Goal: Transaction & Acquisition: Download file/media

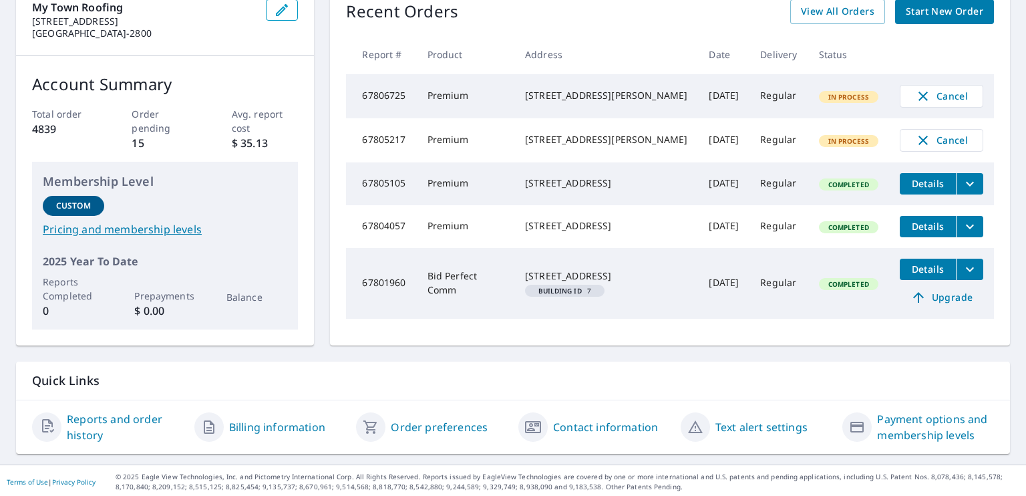
scroll to position [125, 0]
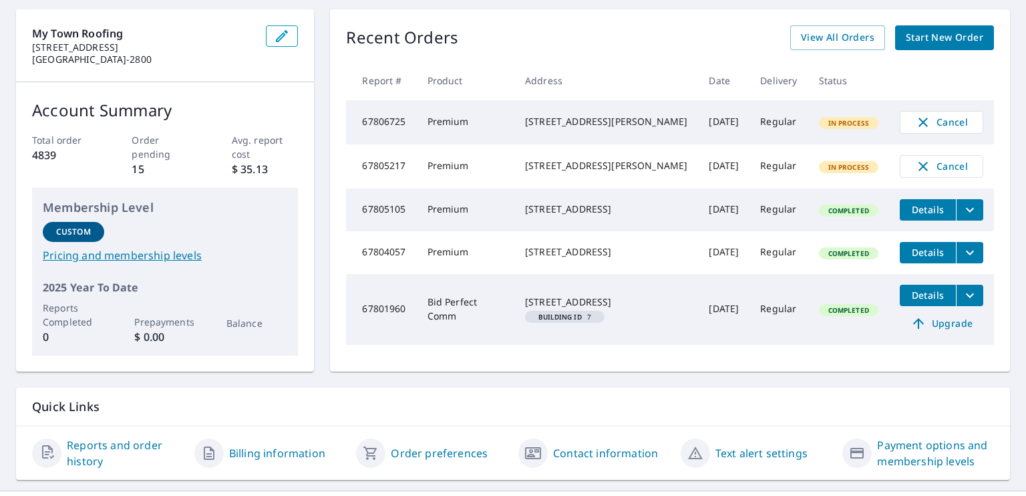
click at [835, 41] on span "View All Orders" at bounding box center [837, 37] width 73 height 17
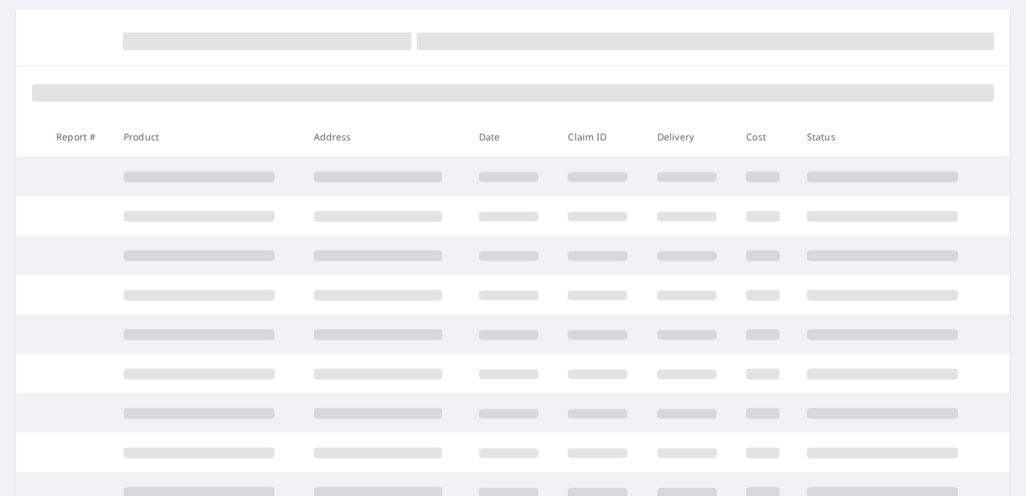
scroll to position [125, 0]
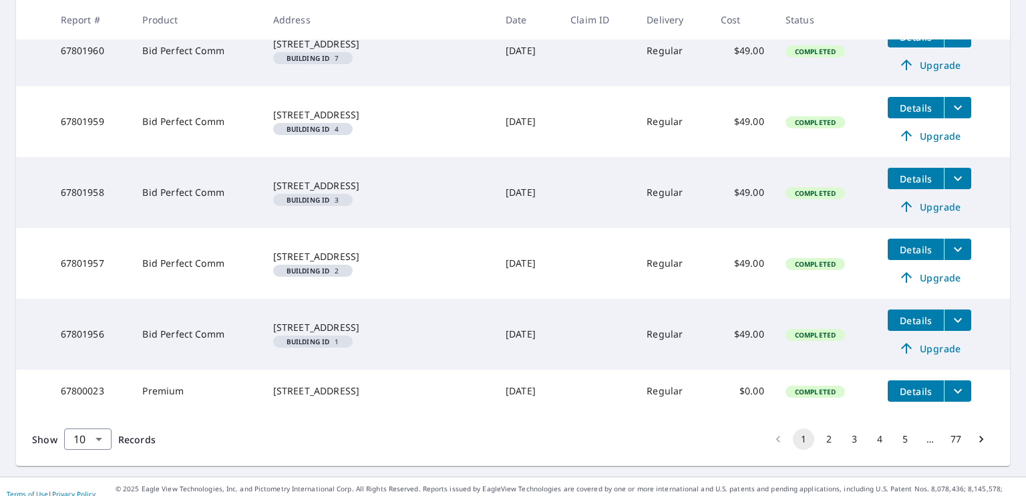
scroll to position [455, 0]
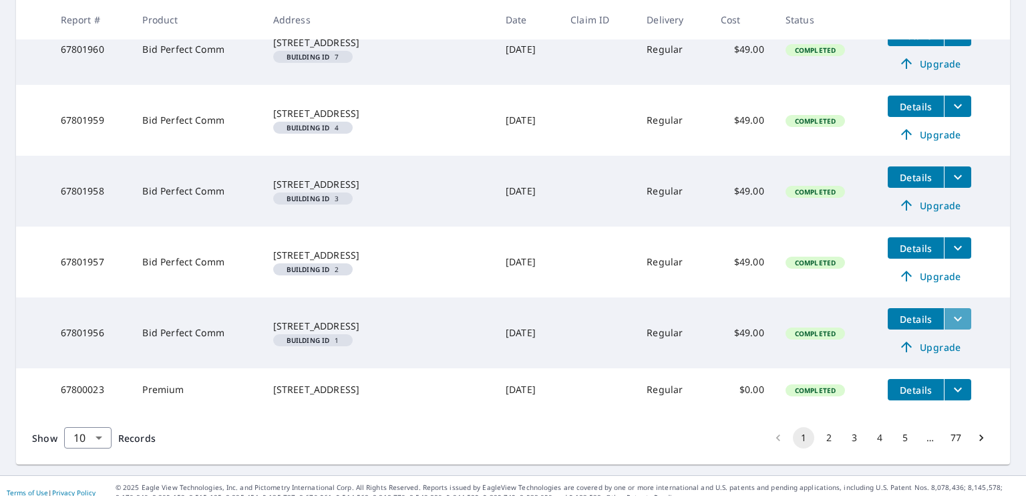
click at [950, 327] on icon "filesDropdownBtn-67801956" at bounding box center [958, 319] width 16 height 16
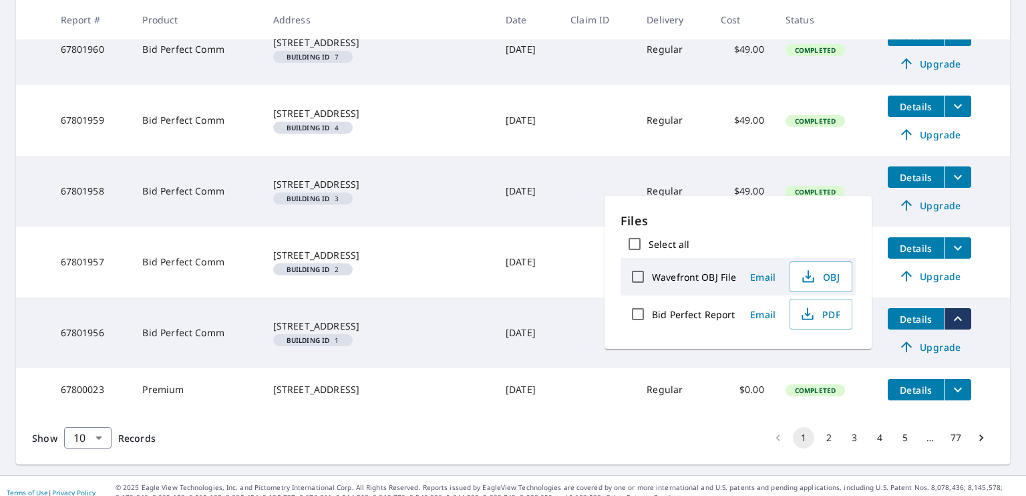
click at [823, 319] on span "PDF" at bounding box center [819, 314] width 43 height 16
click at [571, 289] on td at bounding box center [598, 261] width 76 height 71
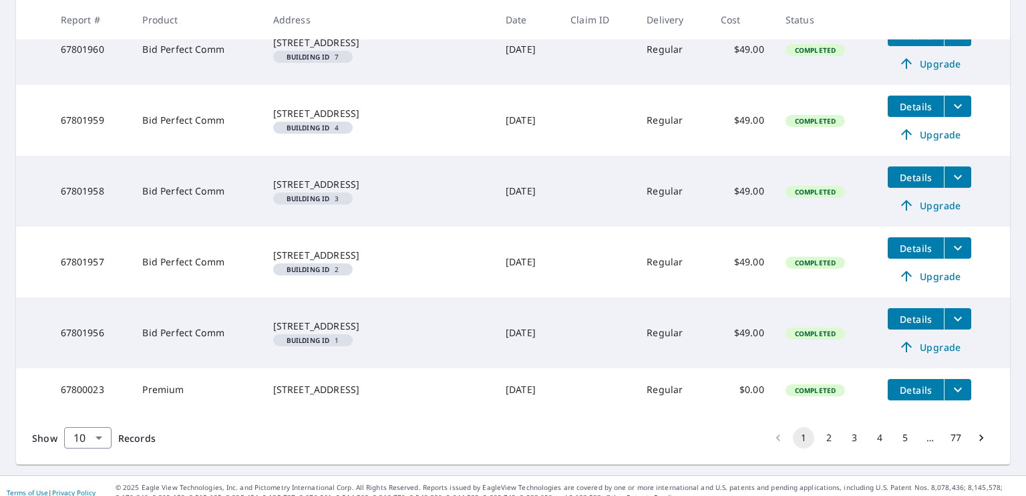
click at [950, 256] on icon "filesDropdownBtn-67801957" at bounding box center [958, 248] width 16 height 16
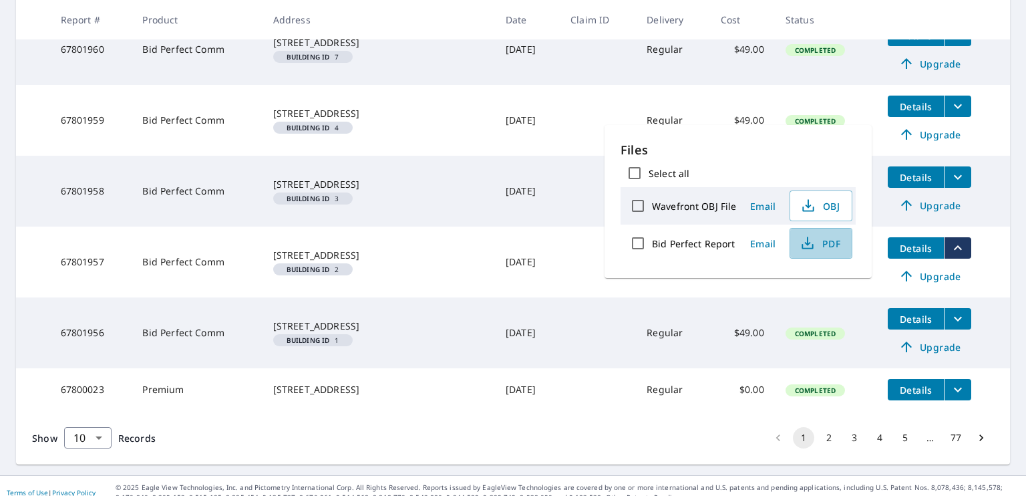
click at [838, 240] on span "PDF" at bounding box center [819, 243] width 43 height 16
drag, startPoint x: 571, startPoint y: 238, endPoint x: 578, endPoint y: 277, distance: 40.0
drag, startPoint x: 578, startPoint y: 277, endPoint x: 750, endPoint y: 343, distance: 184.5
drag, startPoint x: 750, startPoint y: 343, endPoint x: 642, endPoint y: 298, distance: 117.3
drag, startPoint x: 642, startPoint y: 298, endPoint x: 617, endPoint y: 149, distance: 151.0
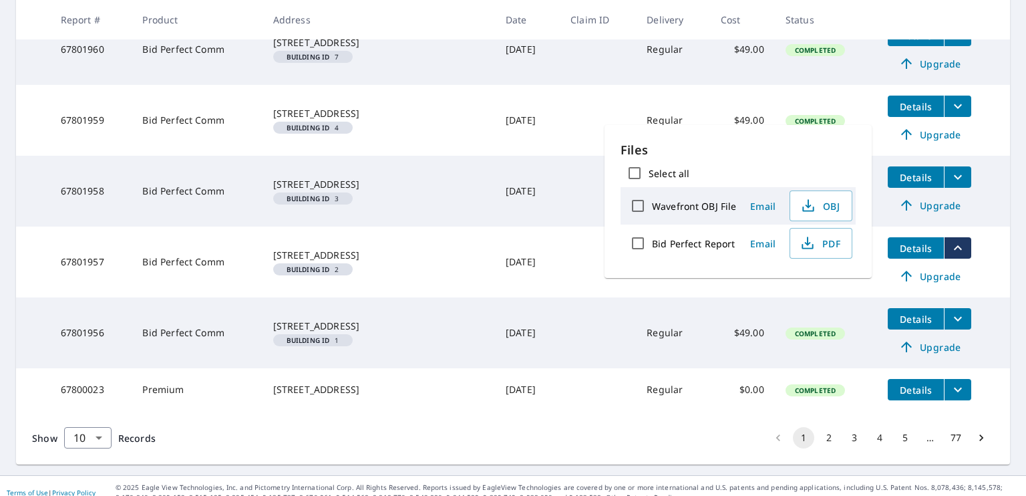
click at [617, 149] on div "Files Select all Wavefront OBJ File Email OBJ Bid Perfect Report Email PDF" at bounding box center [737, 201] width 267 height 153
drag, startPoint x: 934, startPoint y: 194, endPoint x: 943, endPoint y: 190, distance: 10.5
drag, startPoint x: 943, startPoint y: 190, endPoint x: 941, endPoint y: 196, distance: 7.0
click at [950, 185] on icon "filesDropdownBtn-67801958" at bounding box center [958, 177] width 16 height 16
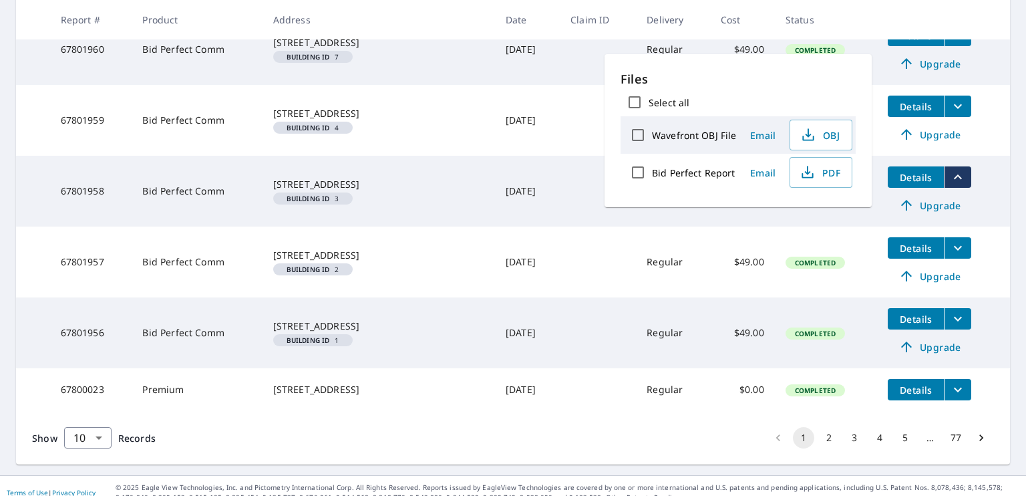
click at [803, 165] on icon "button" at bounding box center [807, 172] width 16 height 16
click at [803, 165] on icon "button" at bounding box center [807, 172] width 18 height 18
drag, startPoint x: 870, startPoint y: 221, endPoint x: 946, endPoint y: 202, distance: 77.9
click at [950, 185] on icon "filesDropdownBtn-67801958" at bounding box center [958, 177] width 16 height 16
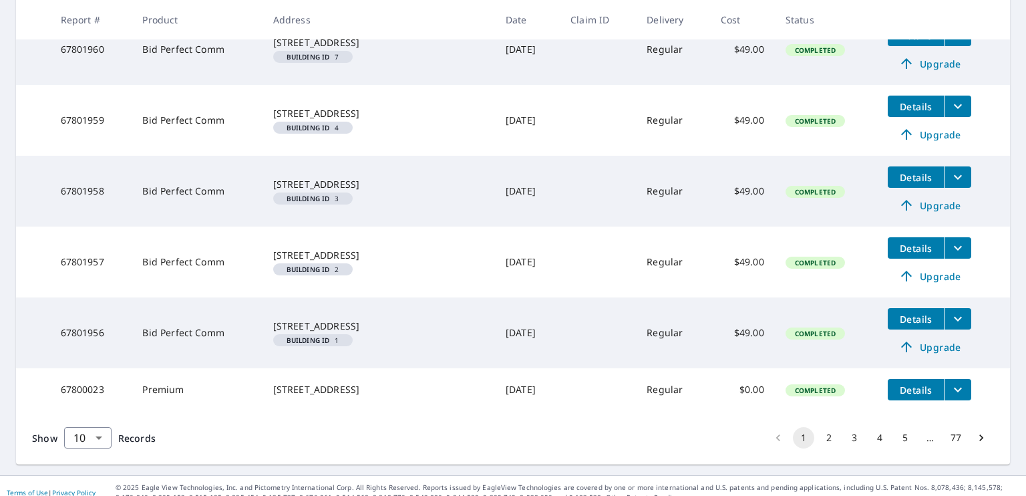
click at [950, 185] on icon "filesDropdownBtn-67801958" at bounding box center [958, 177] width 16 height 16
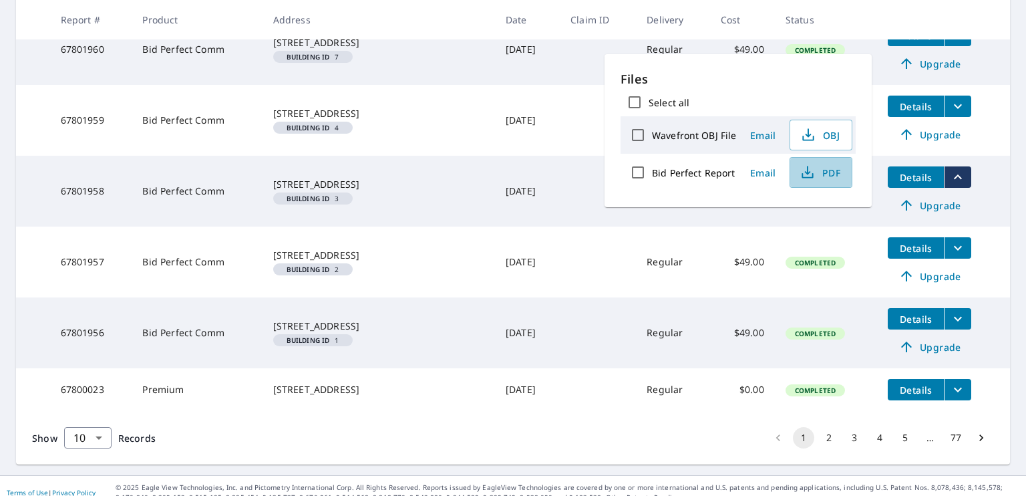
click at [830, 167] on span "PDF" at bounding box center [819, 172] width 43 height 16
click at [793, 176] on button "PDF" at bounding box center [820, 172] width 63 height 31
click at [514, 253] on td "[DATE]" at bounding box center [527, 261] width 65 height 71
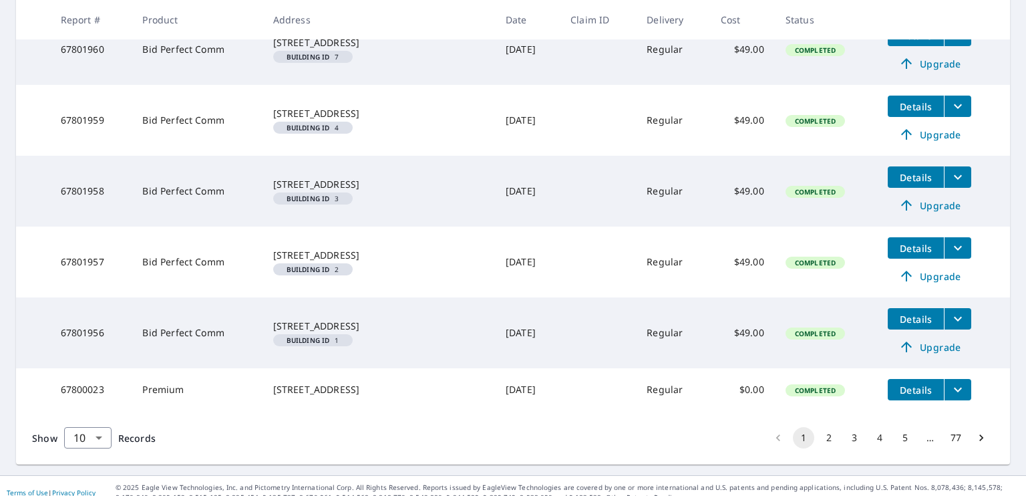
click at [954, 109] on icon "filesDropdownBtn-67801959" at bounding box center [958, 106] width 8 height 5
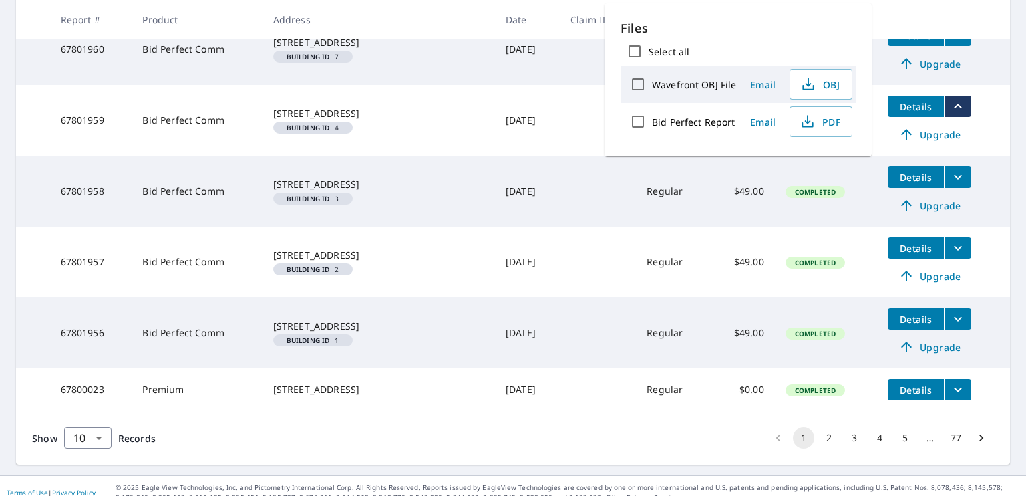
click at [835, 114] on span "PDF" at bounding box center [819, 122] width 43 height 16
click at [829, 117] on span "PDF" at bounding box center [819, 122] width 43 height 16
click at [822, 127] on span "PDF" at bounding box center [819, 122] width 43 height 16
drag, startPoint x: 890, startPoint y: 194, endPoint x: 956, endPoint y: 198, distance: 66.9
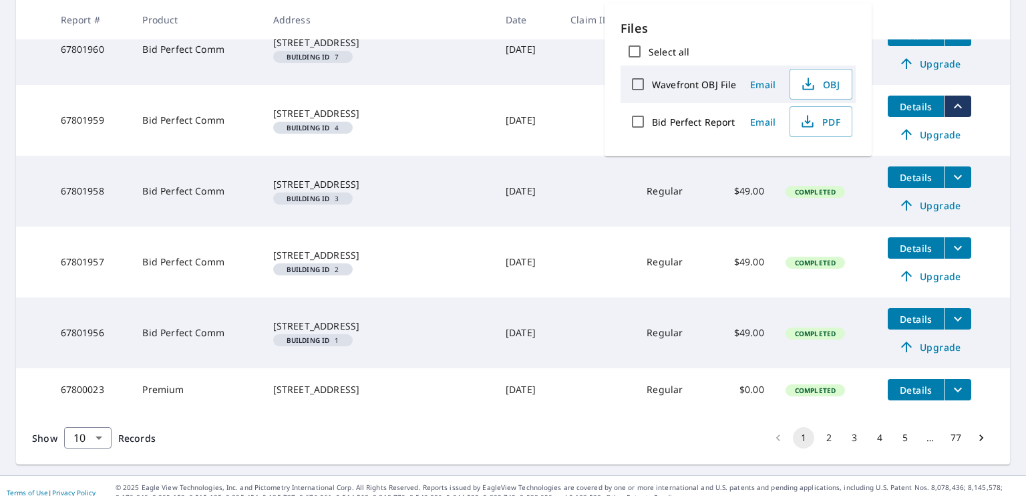
click at [956, 188] on button "filesDropdownBtn-67801958" at bounding box center [957, 176] width 27 height 21
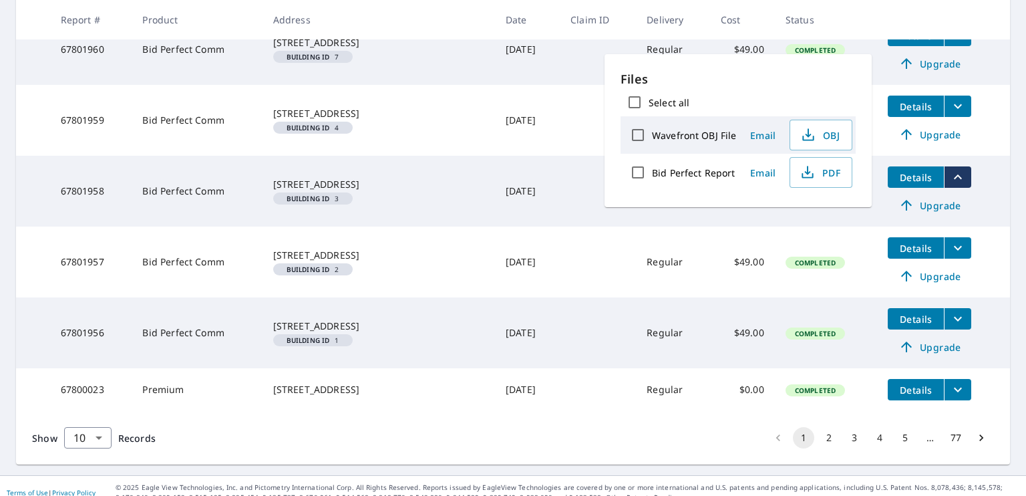
click at [840, 178] on button "PDF" at bounding box center [820, 172] width 63 height 31
click at [950, 114] on icon "filesDropdownBtn-67801959" at bounding box center [958, 106] width 16 height 16
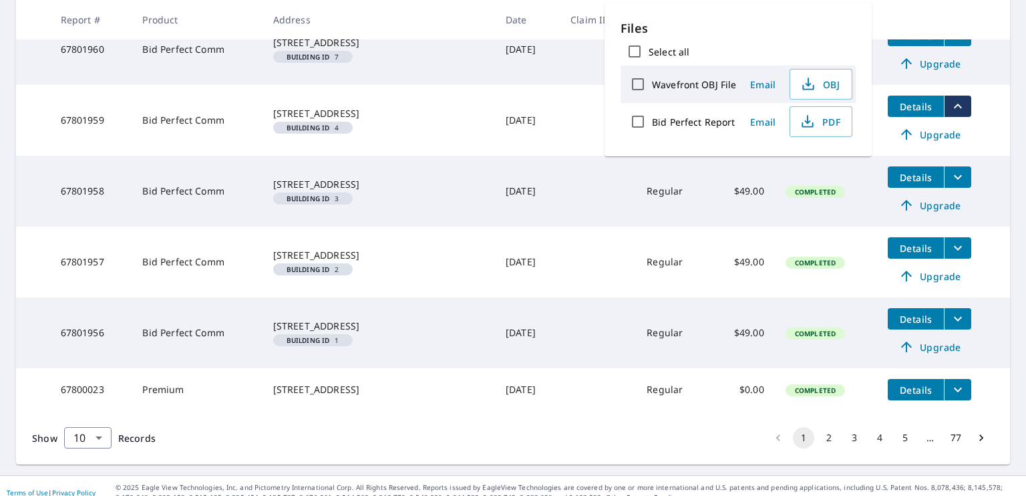
click at [815, 122] on span "PDF" at bounding box center [819, 122] width 43 height 16
click at [522, 85] on td "[DATE]" at bounding box center [527, 49] width 65 height 71
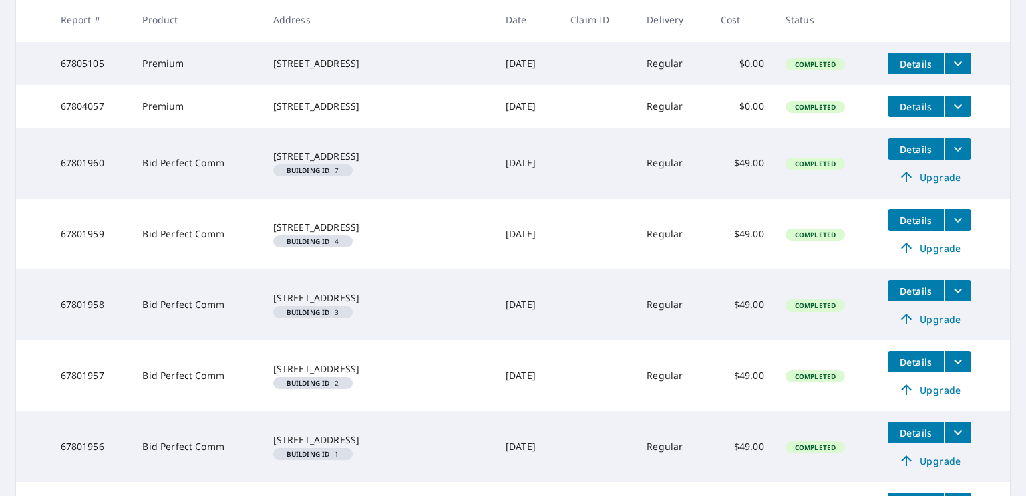
scroll to position [443, 0]
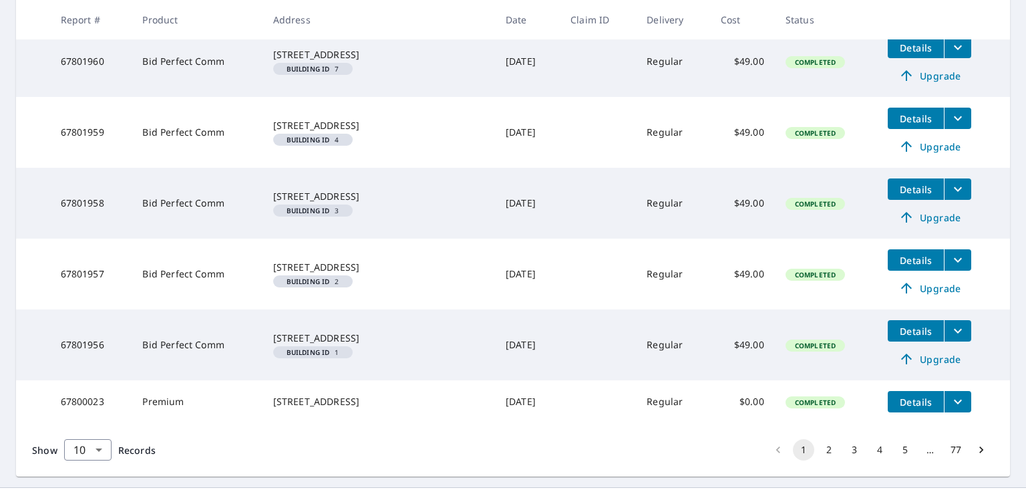
click at [950, 55] on icon "filesDropdownBtn-67801960" at bounding box center [958, 47] width 16 height 16
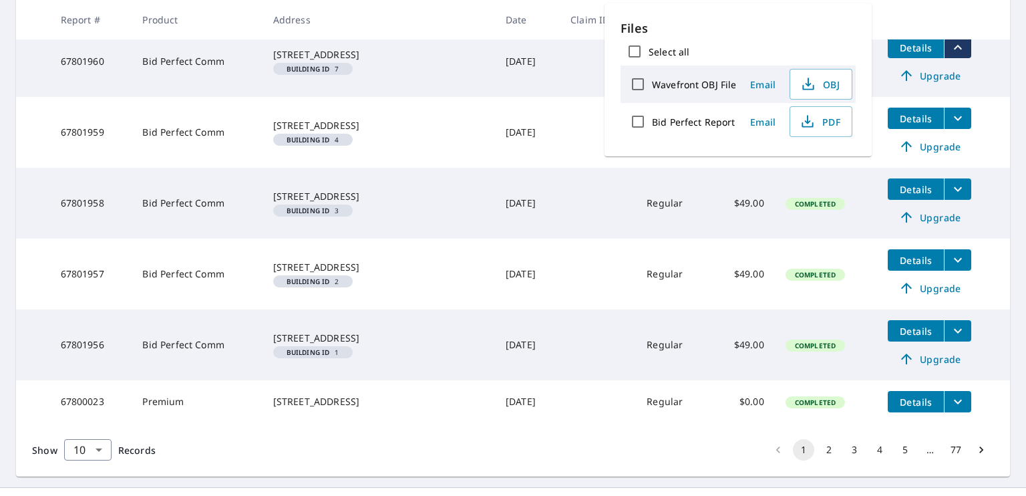
click at [828, 122] on span "PDF" at bounding box center [819, 122] width 43 height 16
